Goal: Transaction & Acquisition: Book appointment/travel/reservation

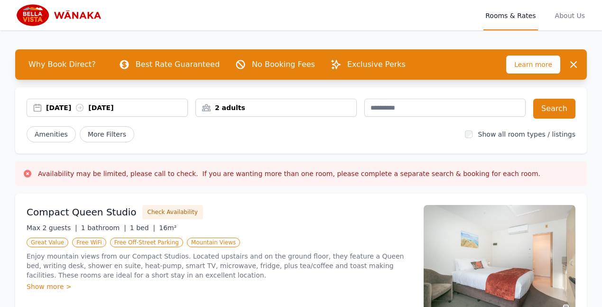
click at [147, 108] on div "[DATE] [DATE]" at bounding box center [116, 107] width 141 height 9
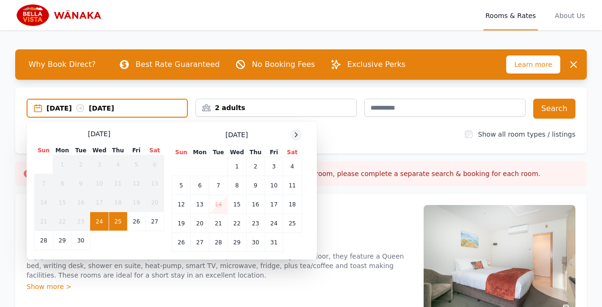
click at [295, 134] on icon at bounding box center [296, 135] width 8 height 8
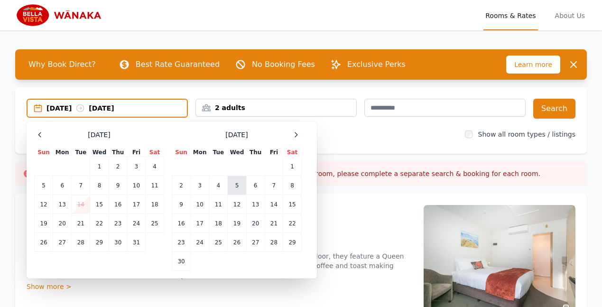
click at [237, 184] on td "5" at bounding box center [237, 185] width 18 height 19
click at [255, 185] on td "6" at bounding box center [255, 185] width 18 height 19
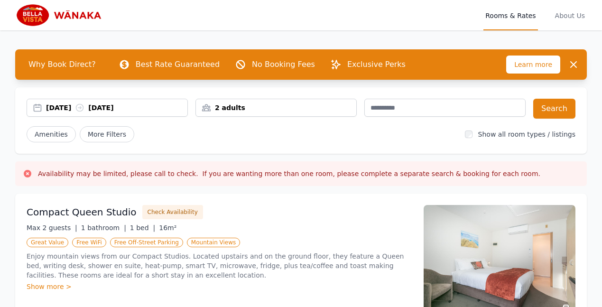
click at [219, 106] on div "2 adults" at bounding box center [276, 107] width 160 height 9
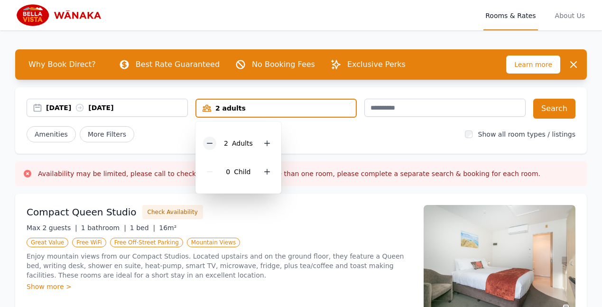
click at [209, 142] on icon at bounding box center [210, 143] width 8 height 8
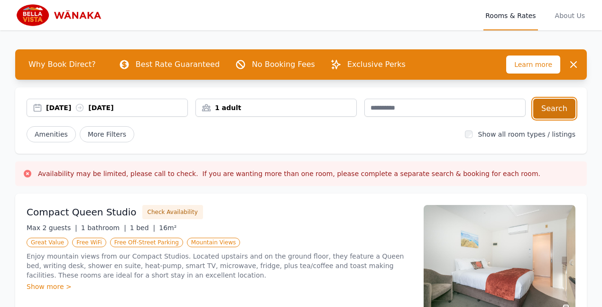
click at [554, 106] on button "Search" at bounding box center [554, 109] width 42 height 20
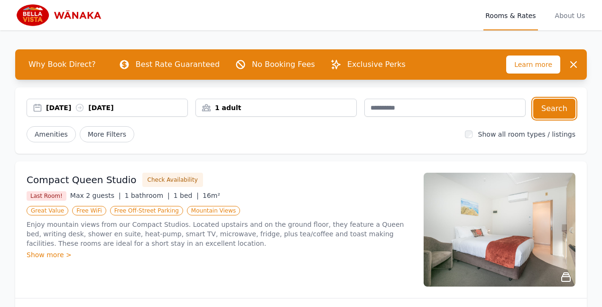
click at [75, 107] on div "05 Nov 2025 06 Nov 2025" at bounding box center [116, 107] width 141 height 9
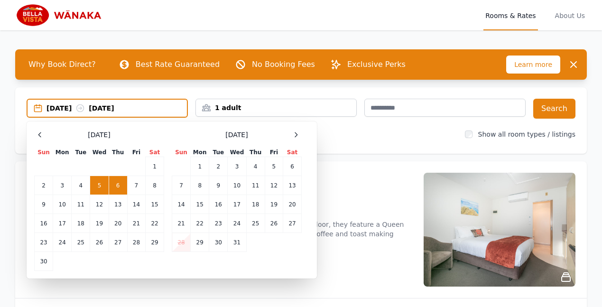
click at [118, 186] on td "6" at bounding box center [118, 185] width 18 height 19
click at [122, 109] on div "06 Nov 2025 --" at bounding box center [116, 107] width 140 height 9
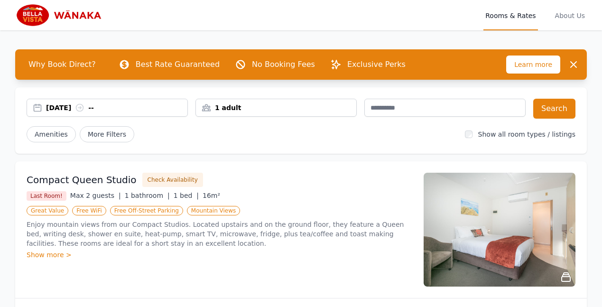
click at [81, 106] on div "06 Nov 2025 --" at bounding box center [116, 107] width 141 height 9
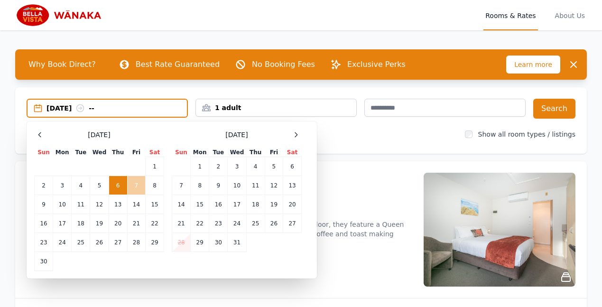
click at [136, 184] on td "7" at bounding box center [136, 185] width 18 height 19
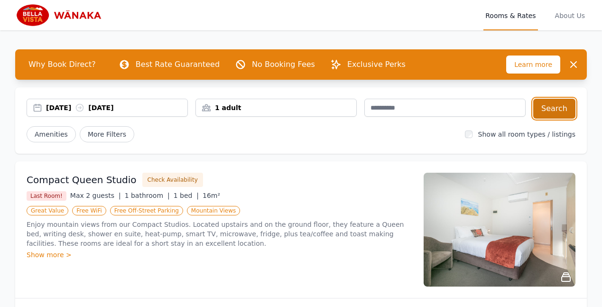
click at [554, 103] on button "Search" at bounding box center [554, 109] width 42 height 20
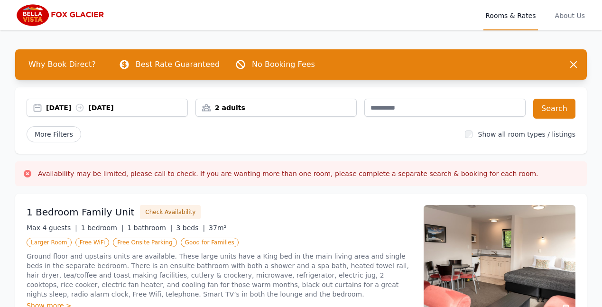
click at [83, 109] on div "[DATE] [DATE]" at bounding box center [116, 107] width 141 height 9
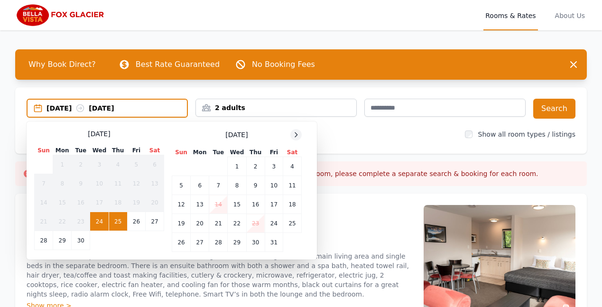
click at [294, 134] on icon at bounding box center [296, 135] width 8 height 8
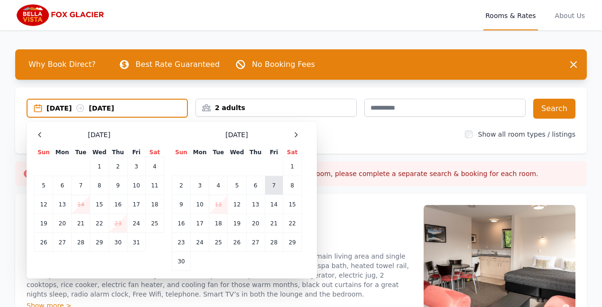
click at [271, 184] on td "7" at bounding box center [274, 185] width 18 height 19
click at [291, 183] on td "8" at bounding box center [292, 185] width 18 height 19
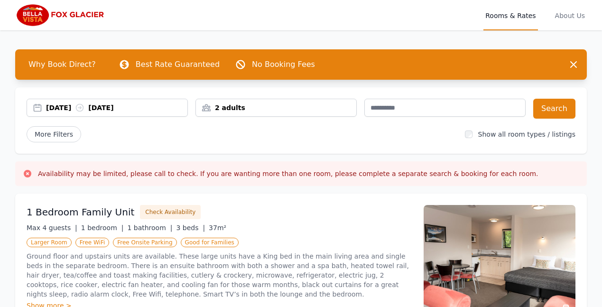
click at [206, 105] on div "2 adults" at bounding box center [276, 107] width 160 height 9
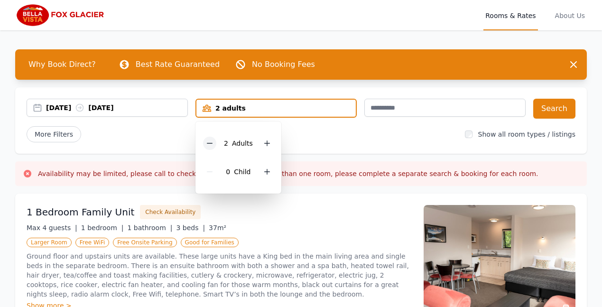
click at [209, 142] on icon at bounding box center [210, 143] width 8 height 8
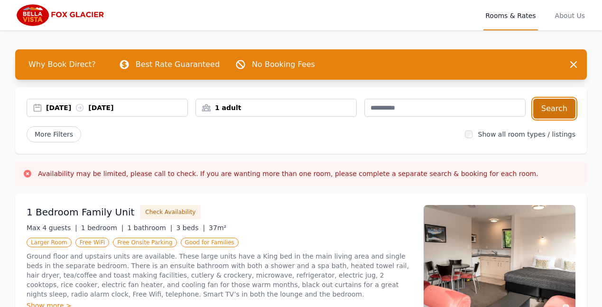
click at [548, 108] on button "Search" at bounding box center [554, 109] width 42 height 20
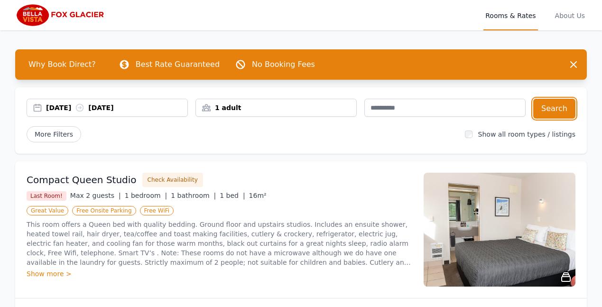
click at [78, 105] on div "07 Nov 2025 08 Nov 2025" at bounding box center [116, 107] width 141 height 9
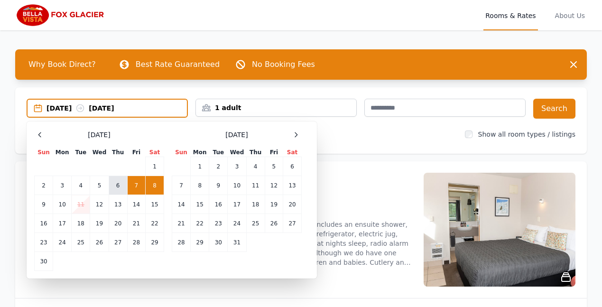
click at [113, 184] on td "6" at bounding box center [118, 185] width 18 height 19
click at [111, 109] on div "06 Nov 2025 --" at bounding box center [116, 107] width 140 height 9
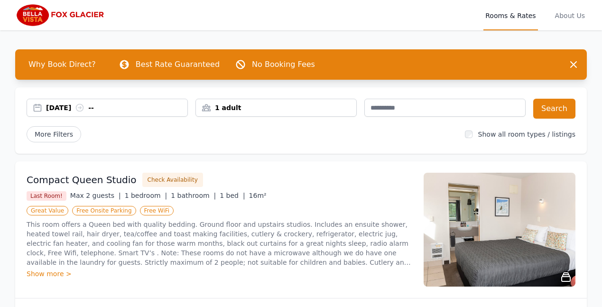
click at [78, 106] on div "06 Nov 2025 --" at bounding box center [116, 107] width 141 height 9
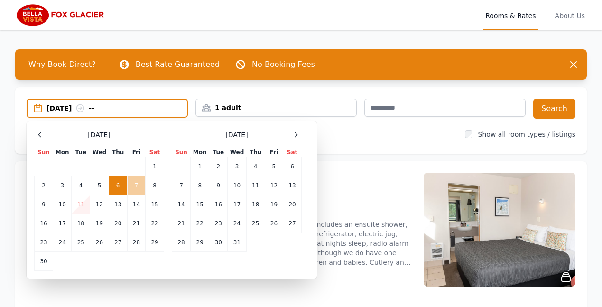
click at [136, 184] on td "7" at bounding box center [136, 185] width 18 height 19
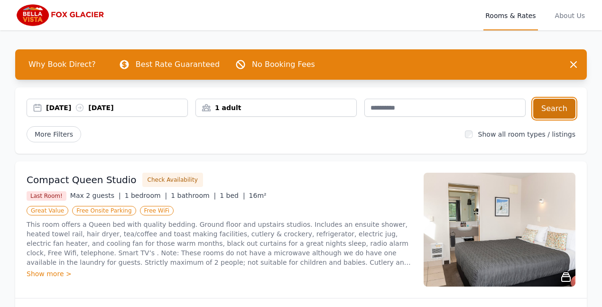
click at [555, 107] on button "Search" at bounding box center [554, 109] width 42 height 20
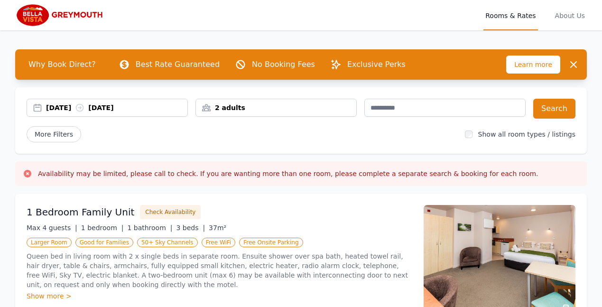
click at [85, 106] on div "[DATE] [DATE]" at bounding box center [116, 107] width 141 height 9
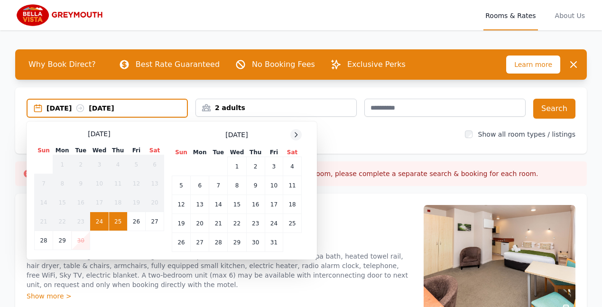
click at [295, 134] on icon at bounding box center [296, 135] width 8 height 8
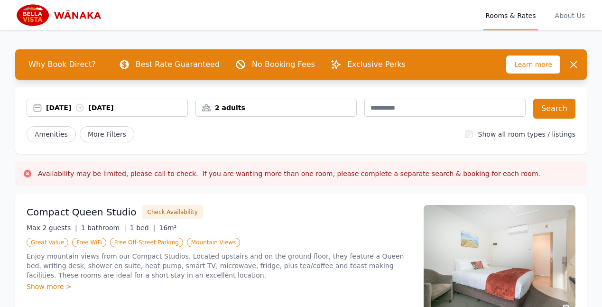
click at [84, 106] on div "[DATE] [DATE]" at bounding box center [116, 107] width 141 height 9
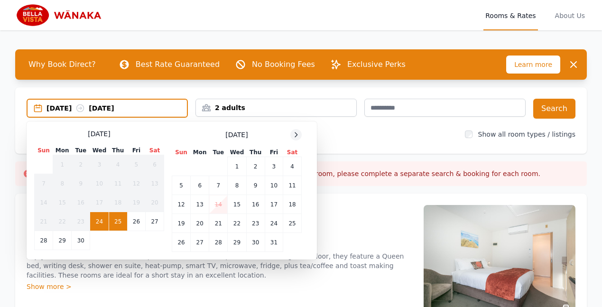
click at [297, 135] on icon at bounding box center [296, 134] width 2 height 4
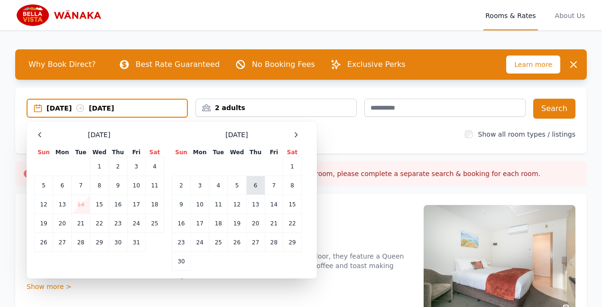
click at [255, 183] on td "6" at bounding box center [255, 185] width 18 height 19
click at [272, 184] on td "7" at bounding box center [274, 185] width 18 height 19
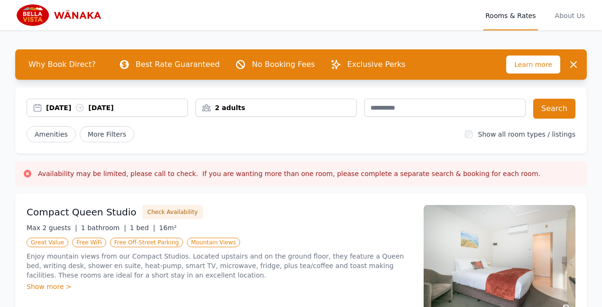
click at [226, 105] on div "2 adults" at bounding box center [276, 107] width 160 height 9
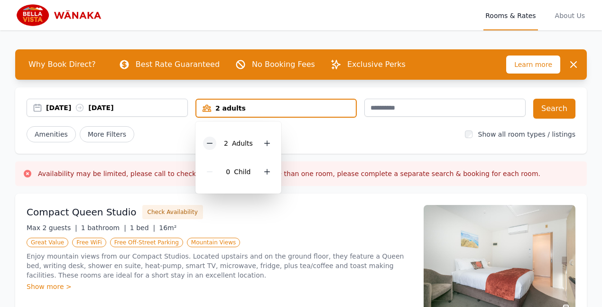
click at [211, 141] on icon at bounding box center [210, 143] width 8 height 8
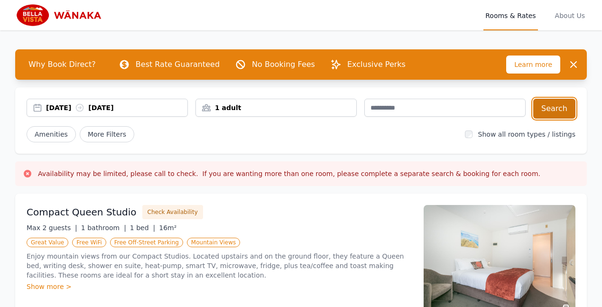
click at [557, 110] on button "Search" at bounding box center [554, 109] width 42 height 20
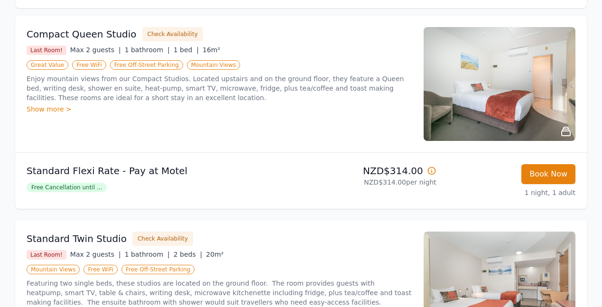
scroll to position [114, 0]
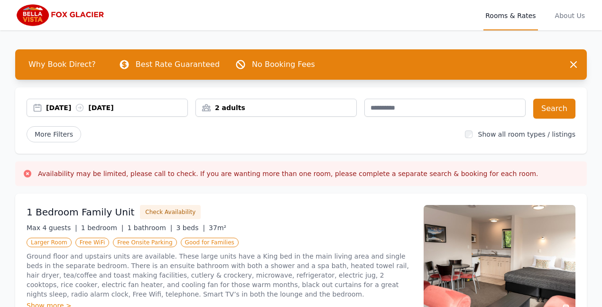
click at [83, 107] on div "[DATE] [DATE]" at bounding box center [116, 107] width 141 height 9
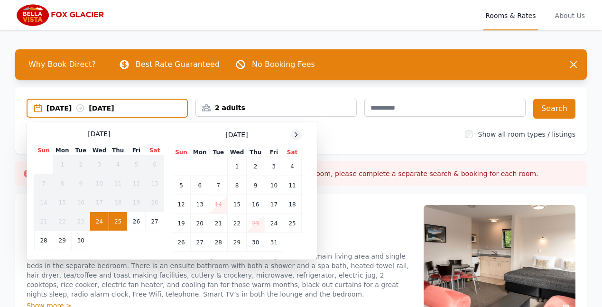
click at [294, 132] on icon at bounding box center [296, 135] width 8 height 8
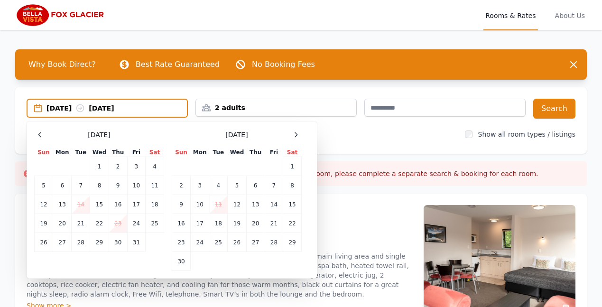
click at [83, 107] on div "[DATE] [DATE]" at bounding box center [116, 107] width 140 height 9
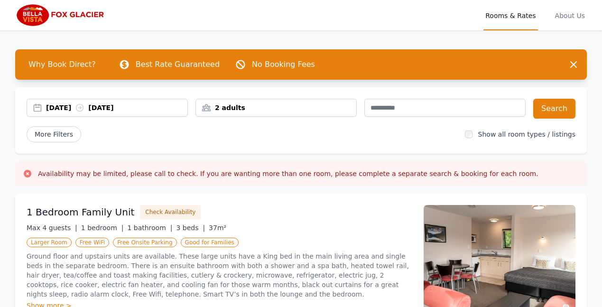
click at [36, 108] on div "[DATE] [DATE]" at bounding box center [107, 107] width 160 height 9
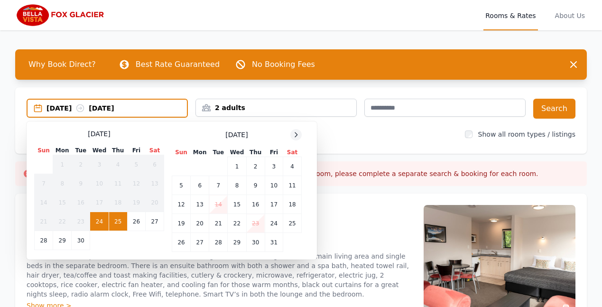
click at [295, 134] on icon at bounding box center [296, 135] width 8 height 8
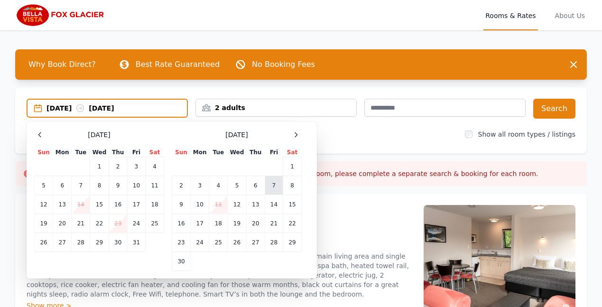
click at [273, 185] on td "7" at bounding box center [274, 185] width 18 height 19
click at [292, 186] on td "8" at bounding box center [292, 185] width 18 height 19
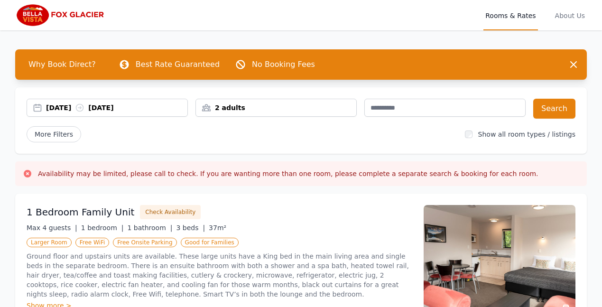
click at [207, 107] on div "2 adults" at bounding box center [276, 107] width 160 height 9
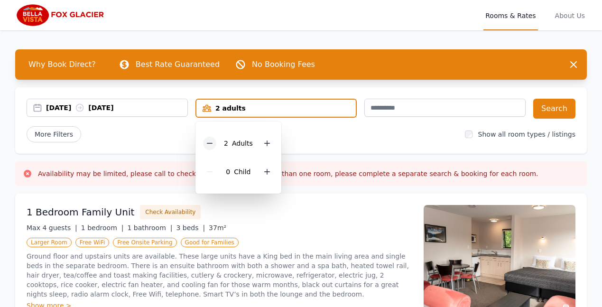
click at [209, 141] on icon at bounding box center [210, 143] width 8 height 8
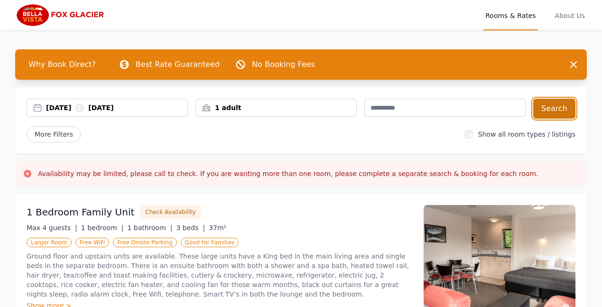
click at [553, 108] on button "Search" at bounding box center [554, 109] width 42 height 20
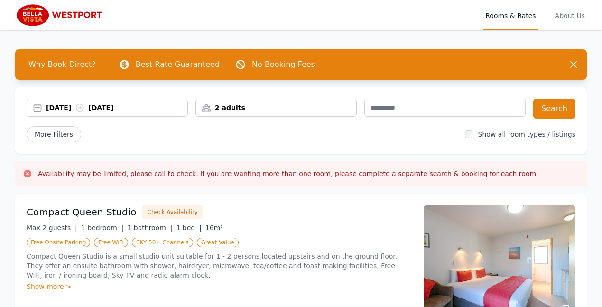
click at [36, 104] on div "[DATE] [DATE]" at bounding box center [107, 107] width 160 height 9
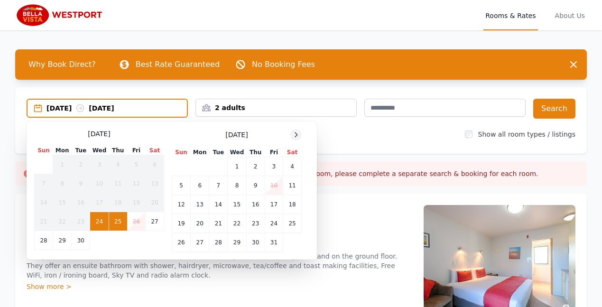
click at [293, 133] on icon at bounding box center [296, 135] width 8 height 8
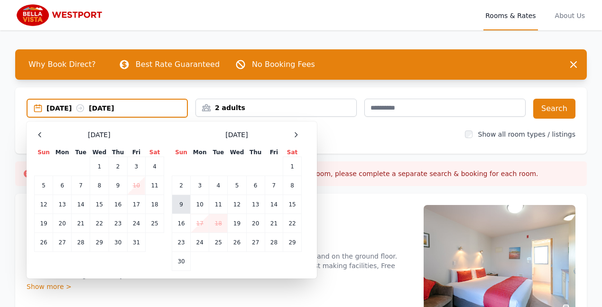
click at [181, 204] on td "9" at bounding box center [181, 204] width 18 height 19
click at [201, 204] on td "10" at bounding box center [200, 204] width 18 height 19
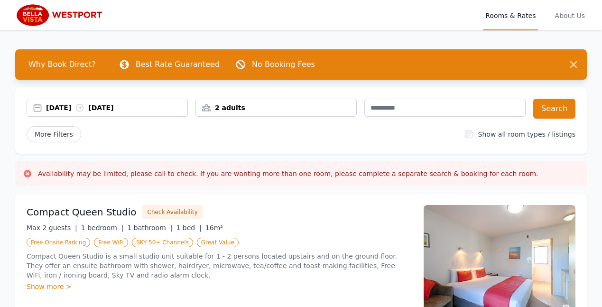
click at [204, 108] on div "2 adults" at bounding box center [276, 107] width 160 height 9
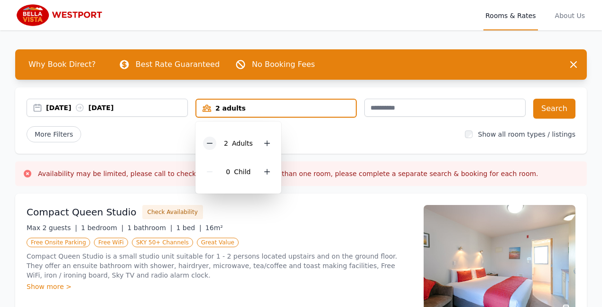
click at [209, 142] on icon at bounding box center [210, 143] width 8 height 8
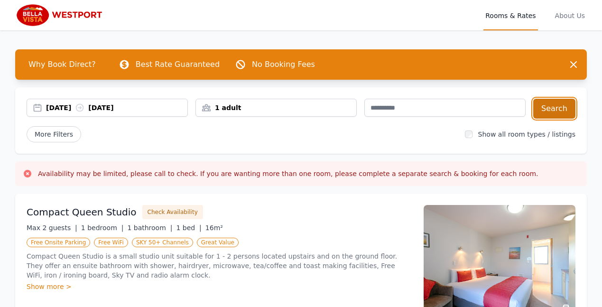
click at [555, 109] on button "Search" at bounding box center [554, 109] width 42 height 20
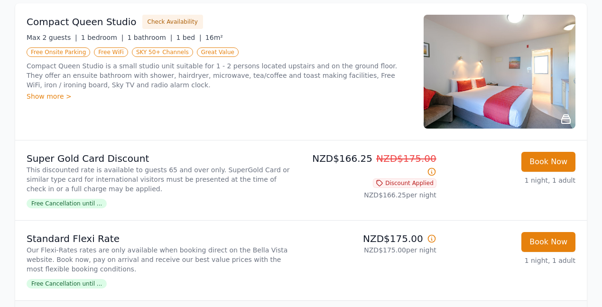
scroll to position [171, 0]
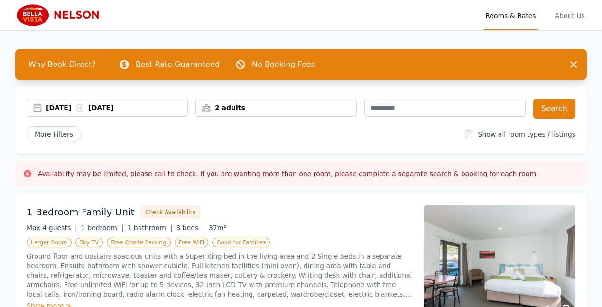
click at [86, 104] on div "[DATE] [DATE]" at bounding box center [116, 107] width 141 height 9
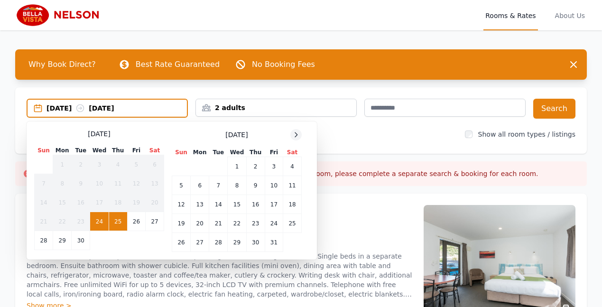
click at [294, 136] on icon at bounding box center [296, 135] width 8 height 8
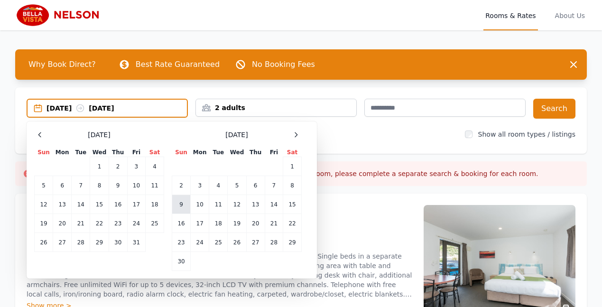
click at [181, 203] on td "9" at bounding box center [181, 204] width 18 height 19
click at [217, 204] on td "11" at bounding box center [218, 204] width 18 height 19
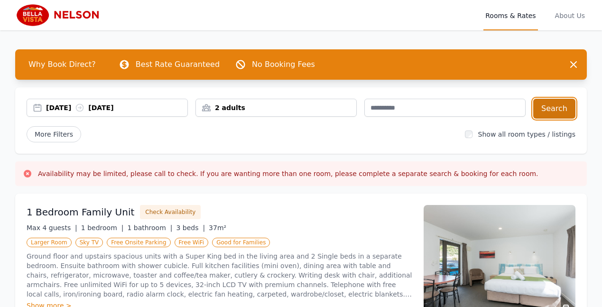
click at [554, 106] on button "Search" at bounding box center [554, 109] width 42 height 20
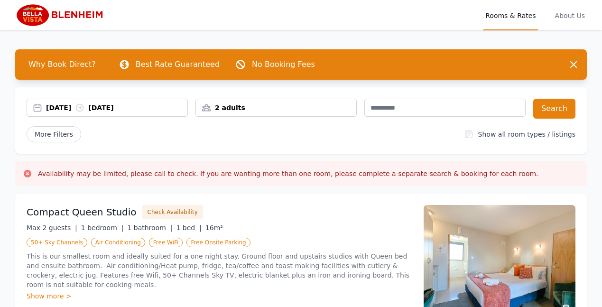
click at [85, 106] on div "[DATE] [DATE]" at bounding box center [116, 107] width 141 height 9
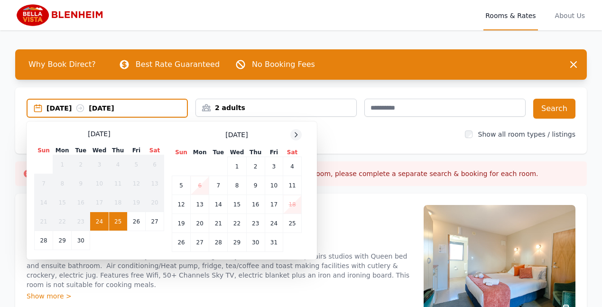
click at [294, 136] on icon at bounding box center [296, 135] width 8 height 8
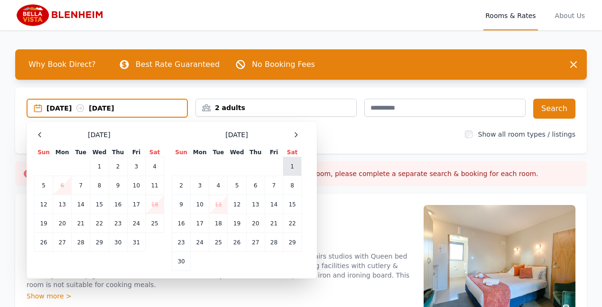
click at [292, 165] on td "1" at bounding box center [292, 166] width 18 height 19
click at [120, 107] on div "[DATE] --" at bounding box center [116, 107] width 140 height 9
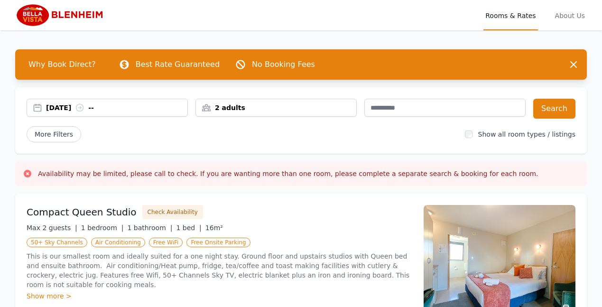
click at [39, 107] on div "[DATE] --" at bounding box center [107, 107] width 160 height 9
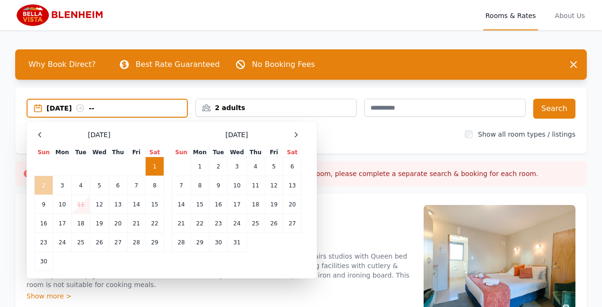
click at [43, 184] on td "2" at bounding box center [44, 185] width 18 height 19
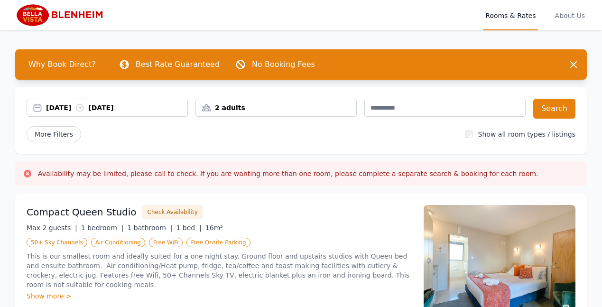
click at [221, 106] on div "2 adults" at bounding box center [276, 107] width 160 height 9
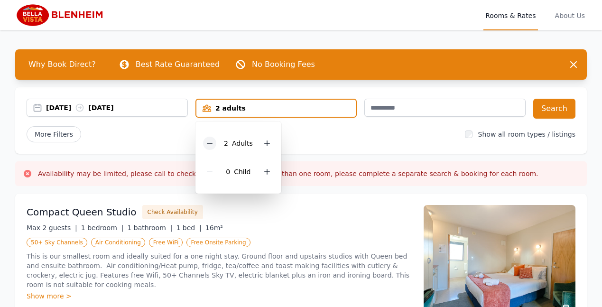
click at [210, 143] on icon at bounding box center [209, 143] width 5 height 0
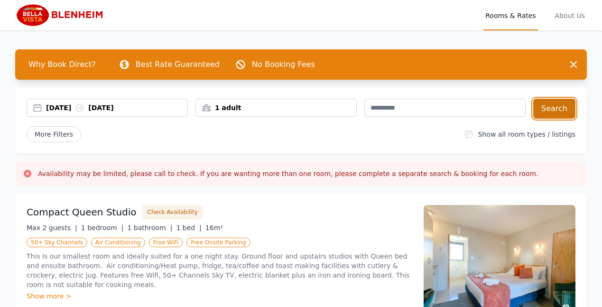
click at [550, 106] on button "Search" at bounding box center [554, 109] width 42 height 20
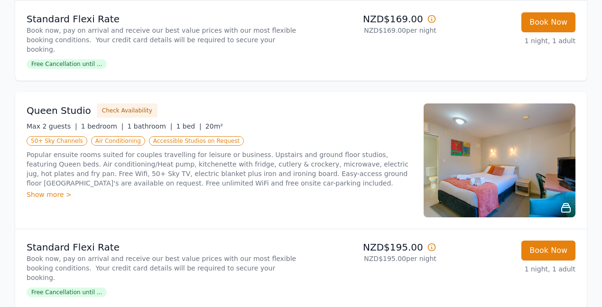
scroll to position [278, 0]
